Goal: Transaction & Acquisition: Purchase product/service

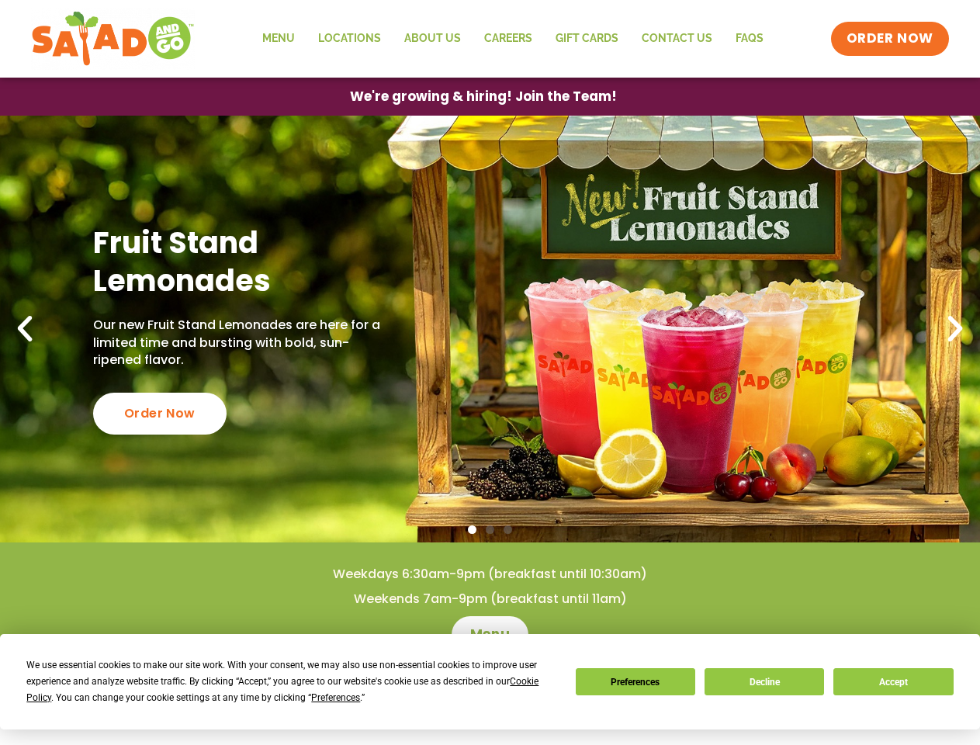
click at [283, 689] on div "We use essential cookies to make our site work. With your consent, we may also …" at bounding box center [291, 681] width 530 height 49
click at [335, 698] on span "Preferences" at bounding box center [335, 697] width 49 height 11
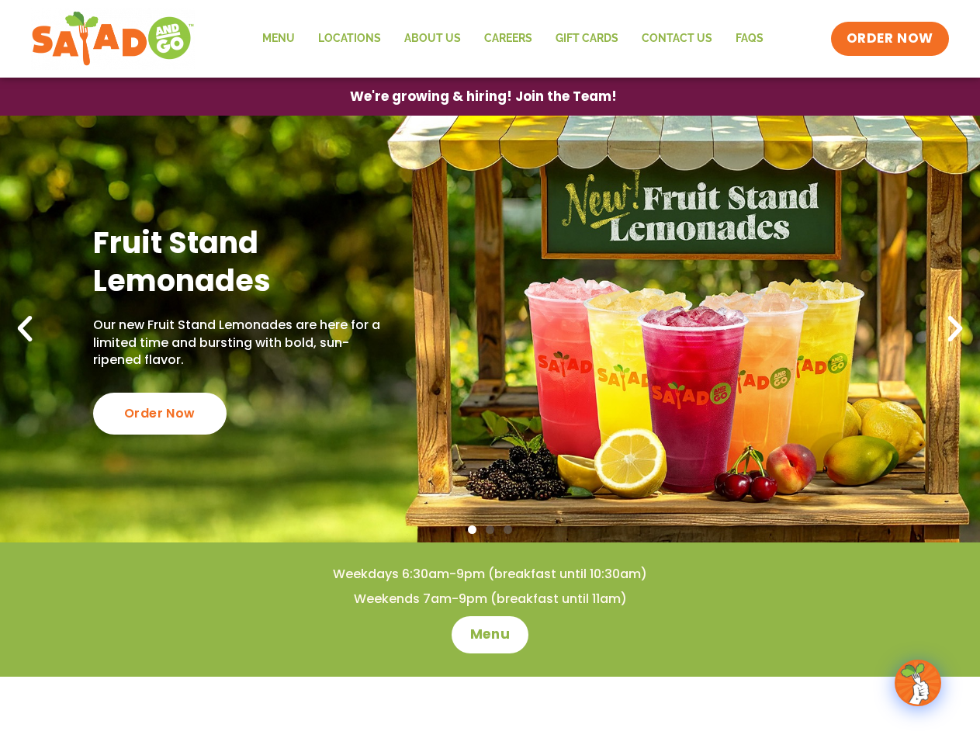
click at [891, 39] on span "ORDER NOW" at bounding box center [890, 38] width 87 height 19
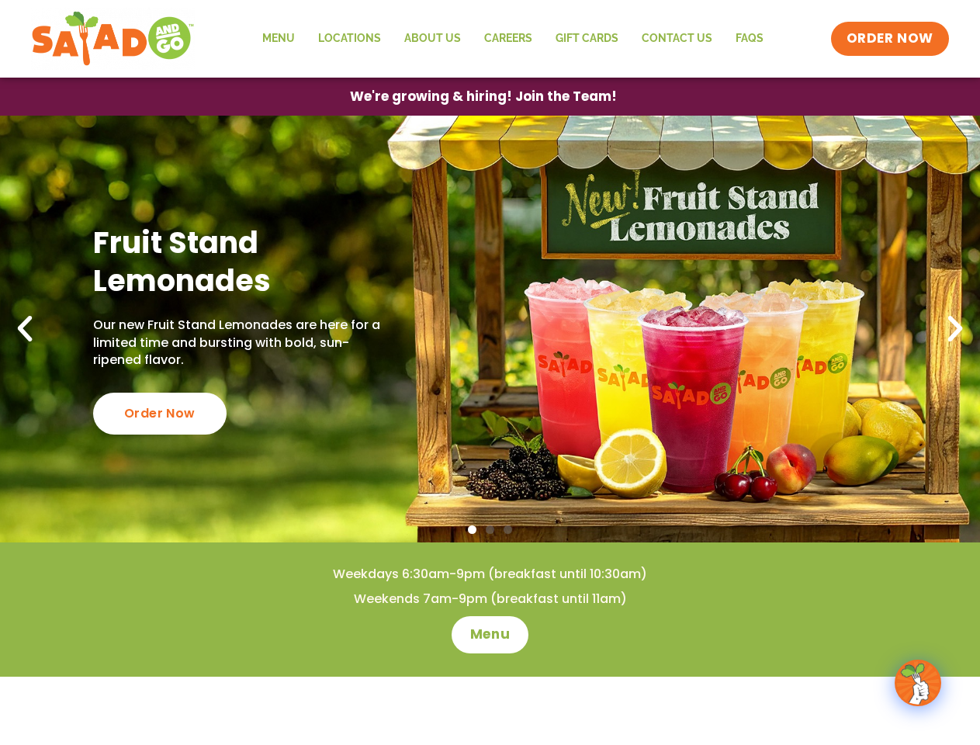
click at [483, 96] on span "We're growing & hiring! Join the Team!" at bounding box center [483, 96] width 267 height 13
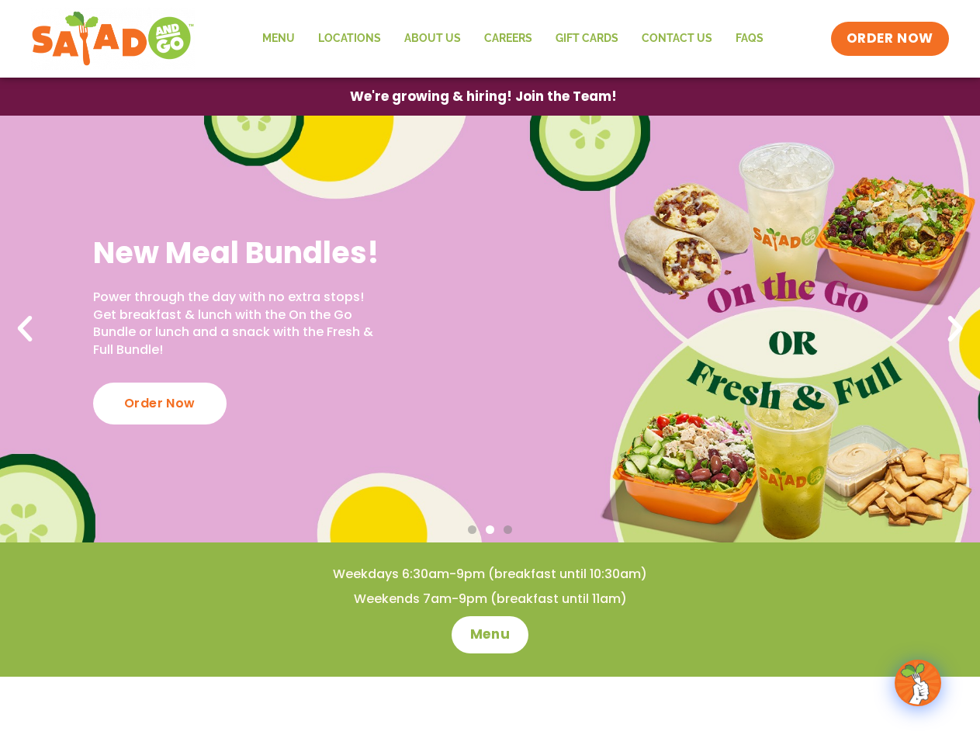
click at [483, 96] on span "We're growing & hiring! Join the Team!" at bounding box center [483, 96] width 267 height 13
click at [352, 414] on div "New Meal Bundles! Power through the day with no extra stops! Get breakfast & lu…" at bounding box center [239, 329] width 293 height 191
